Goal: Task Accomplishment & Management: Complete application form

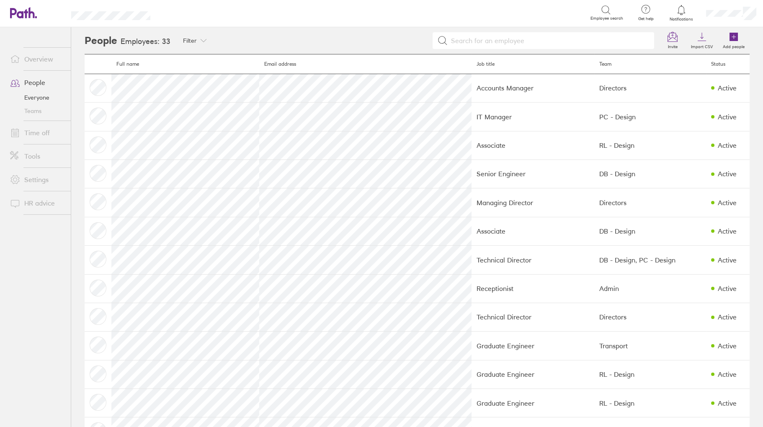
click at [38, 129] on link "Time off" at bounding box center [36, 132] width 67 height 17
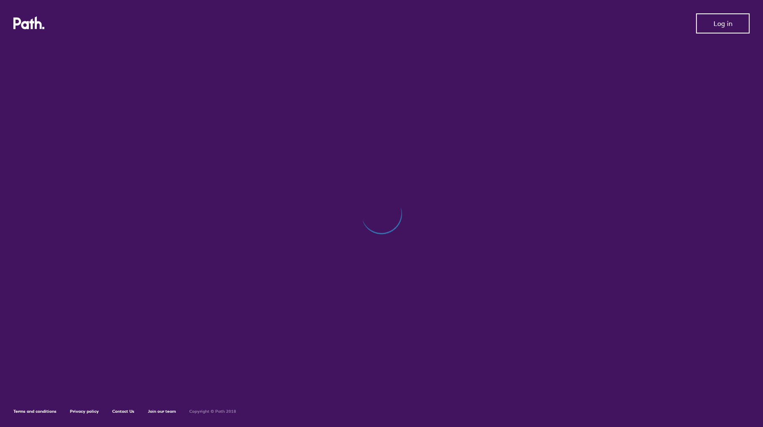
click at [727, 22] on span "Log in" at bounding box center [723, 24] width 19 height 8
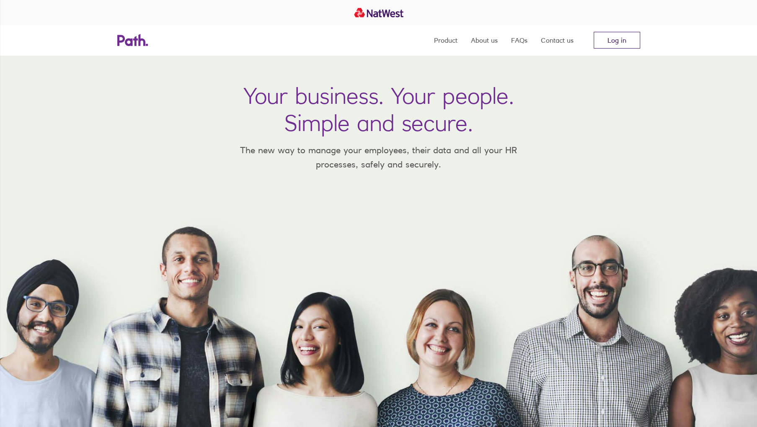
click at [622, 41] on link "Log in" at bounding box center [617, 40] width 47 height 17
click at [616, 39] on link "Log in" at bounding box center [617, 40] width 47 height 17
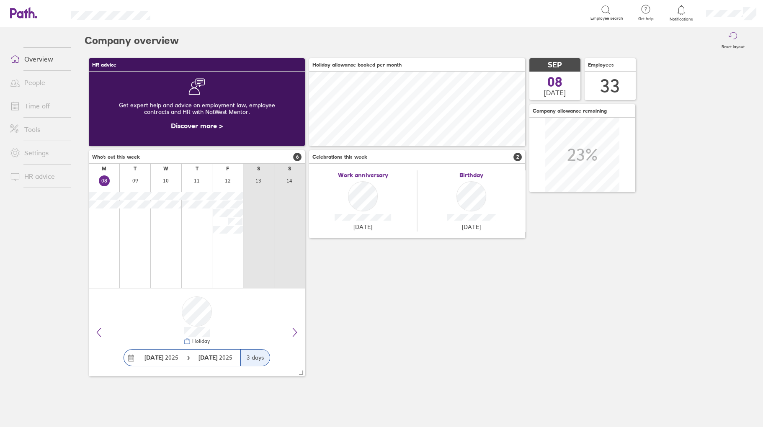
scroll to position [75, 216]
click at [45, 104] on link "Time off" at bounding box center [36, 106] width 67 height 17
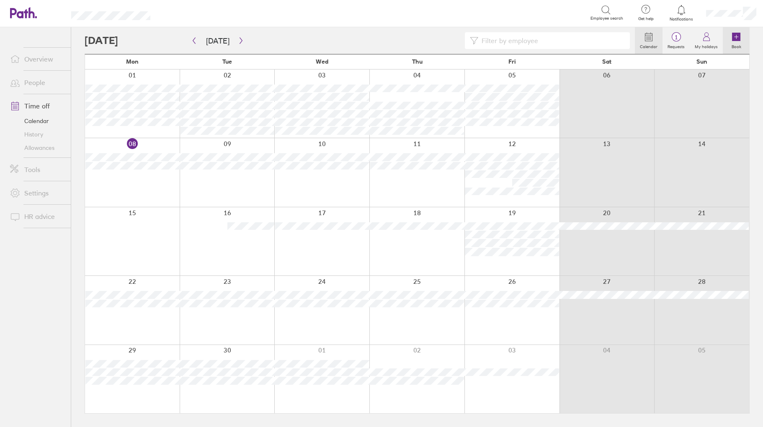
click at [734, 35] on icon at bounding box center [736, 37] width 8 height 8
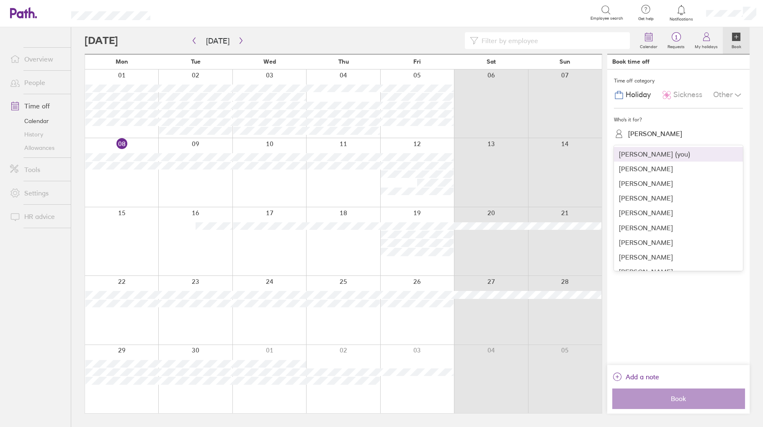
click at [643, 131] on div "Julie Pugh" at bounding box center [655, 134] width 54 height 8
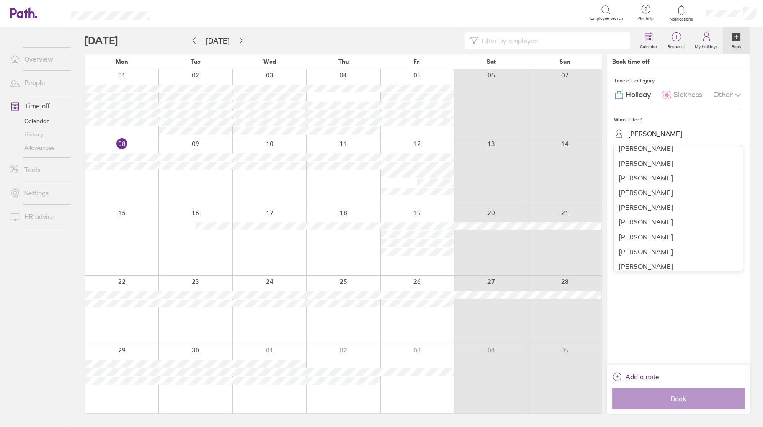
scroll to position [364, 0]
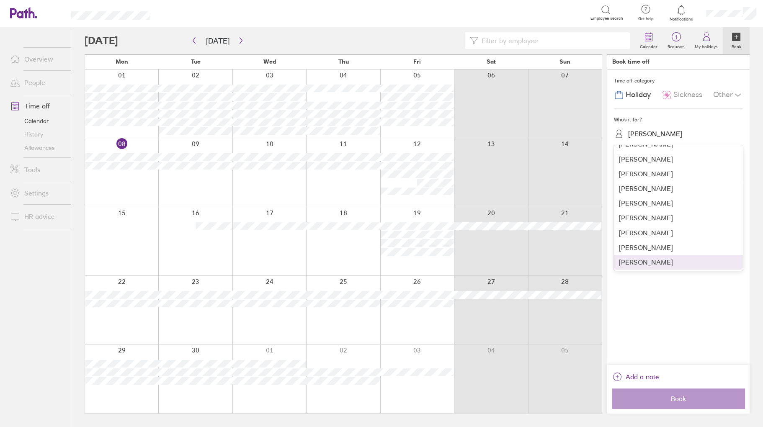
click at [637, 262] on div "Tymoteusz Kopanski" at bounding box center [678, 262] width 129 height 15
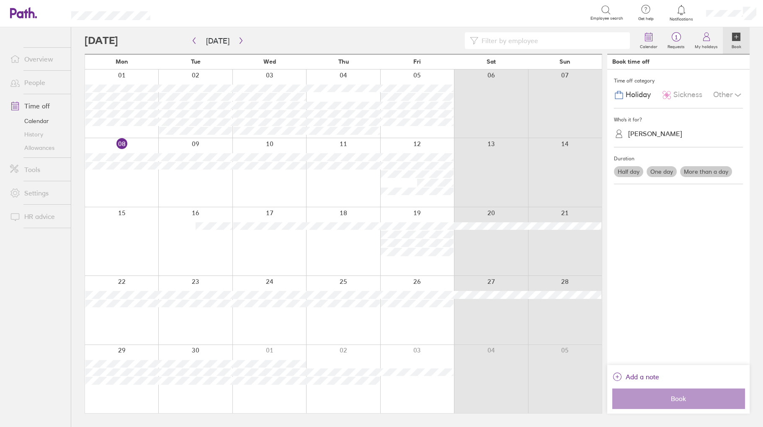
click at [682, 98] on span "Sickness" at bounding box center [688, 94] width 29 height 9
click at [654, 170] on label "One day" at bounding box center [662, 171] width 30 height 11
click at [0, 0] on input "One day" at bounding box center [0, 0] width 0 height 0
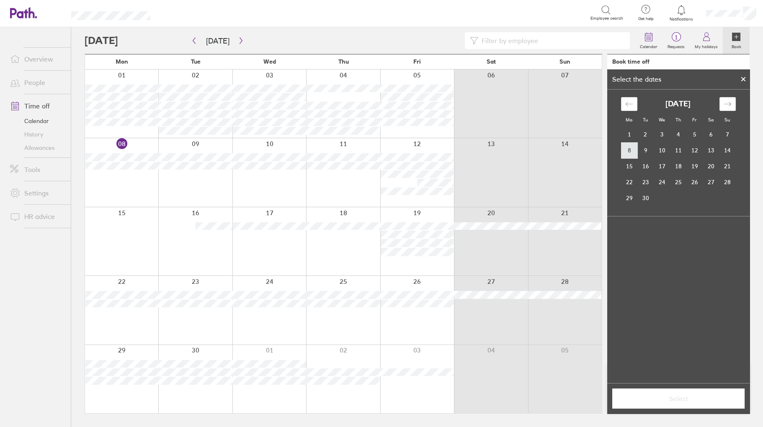
click at [632, 156] on td "8" at bounding box center [629, 150] width 16 height 16
click at [670, 396] on span "Select" at bounding box center [678, 399] width 121 height 8
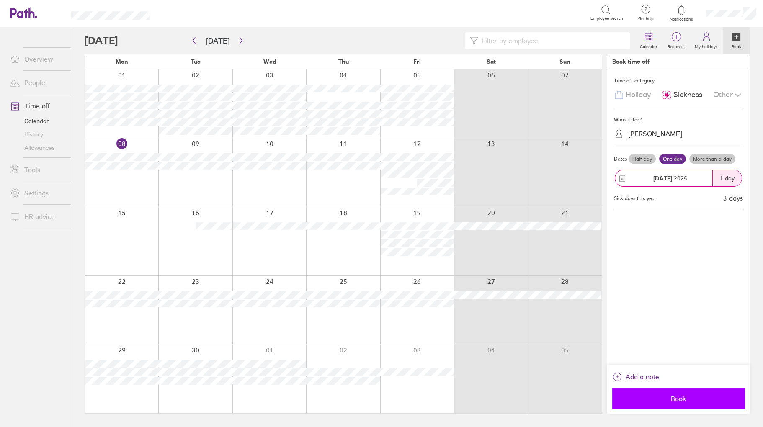
click at [681, 399] on span "Book" at bounding box center [678, 399] width 121 height 8
